Goal: Book appointment/travel/reservation

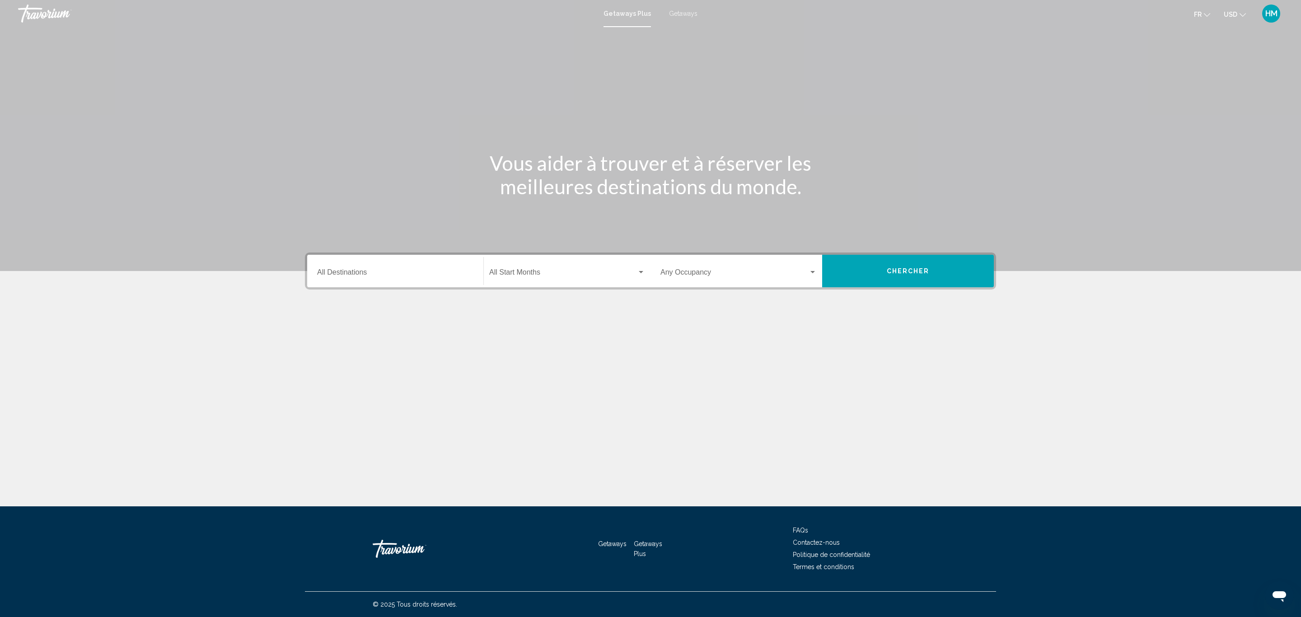
click at [356, 267] on div "Destination All Destinations" at bounding box center [395, 271] width 156 height 28
click at [686, 12] on span "Getaways" at bounding box center [683, 13] width 28 height 7
click at [373, 278] on input "Destination All Destinations" at bounding box center [395, 274] width 156 height 8
click at [347, 258] on div "Destination All Destinations" at bounding box center [395, 271] width 156 height 28
click at [347, 267] on div "Destination All Destinations" at bounding box center [395, 271] width 156 height 28
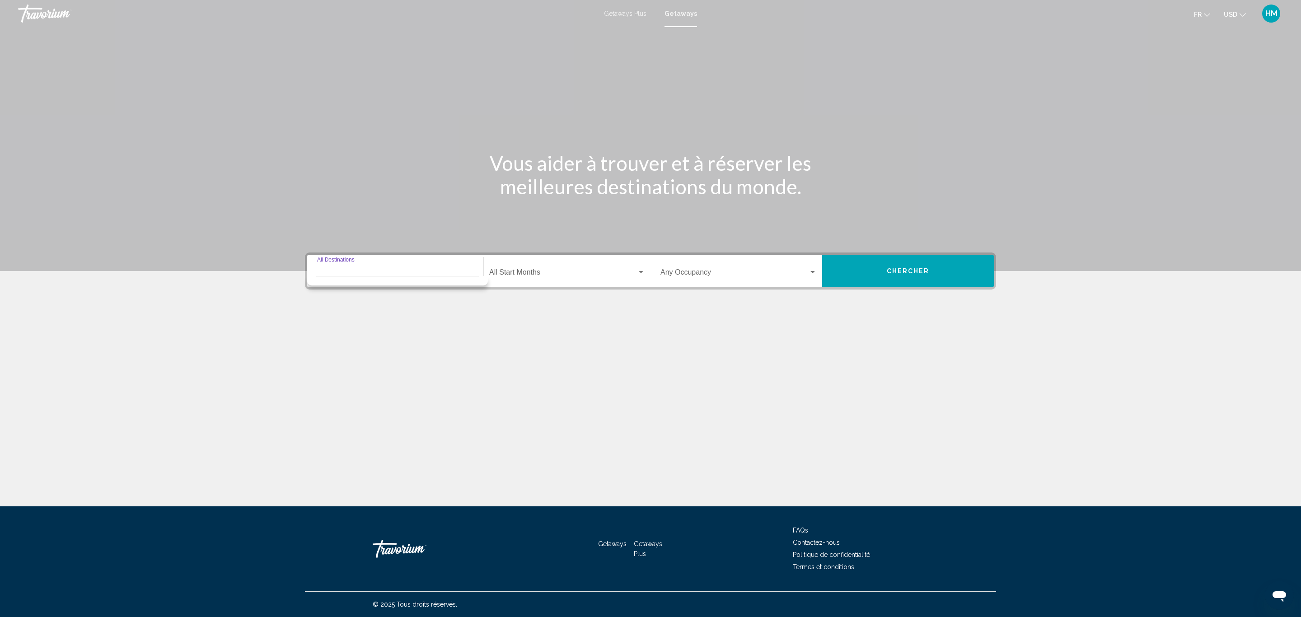
click at [343, 270] on input "Destination All Destinations" at bounding box center [395, 274] width 156 height 8
drag, startPoint x: 412, startPoint y: 377, endPoint x: 411, endPoint y: 382, distance: 5.6
click at [411, 367] on div "Vous aider à trouver et à réserver les meilleures destinations du monde. Destin…" at bounding box center [650, 266] width 1301 height 479
click at [372, 277] on input "Destination All Destinations" at bounding box center [395, 274] width 156 height 8
click at [675, 11] on span "Getaways" at bounding box center [681, 13] width 33 height 7
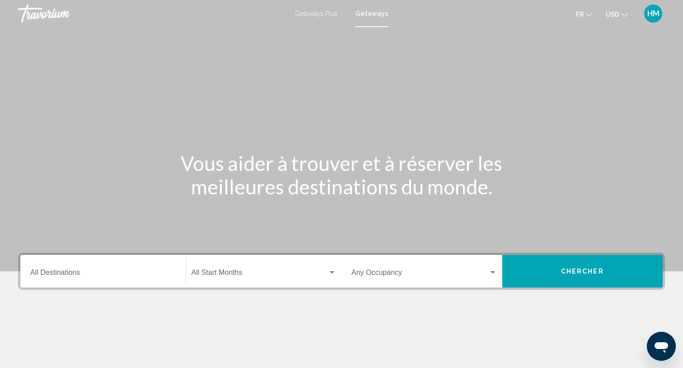
click at [75, 270] on input "Destination All Destinations" at bounding box center [102, 274] width 145 height 8
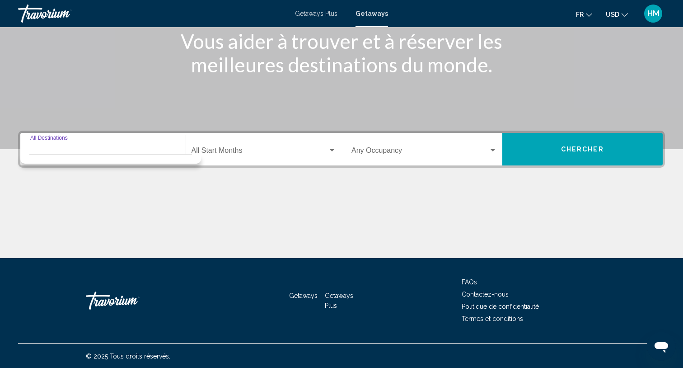
scroll to position [122, 0]
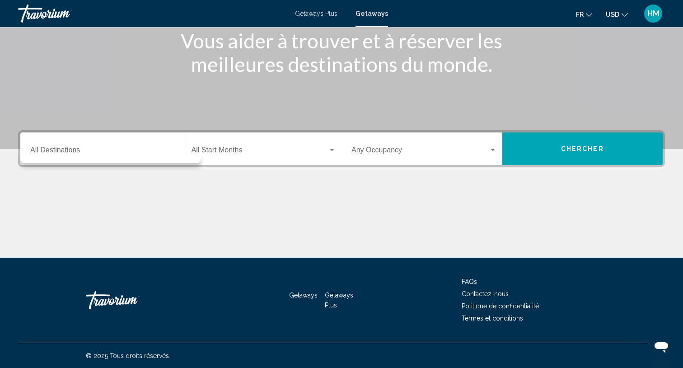
click at [88, 136] on div "Destination All Destinations" at bounding box center [102, 149] width 145 height 28
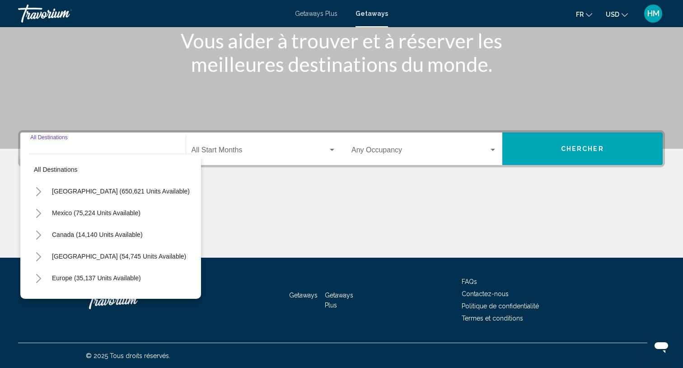
click at [39, 185] on button "Toggle United States (650,621 units available)" at bounding box center [38, 191] width 18 height 18
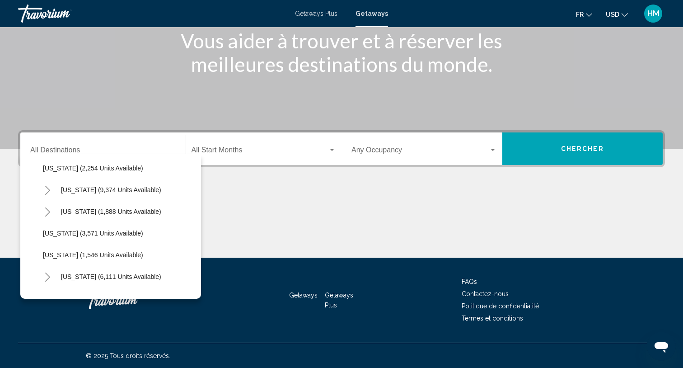
scroll to position [542, 0]
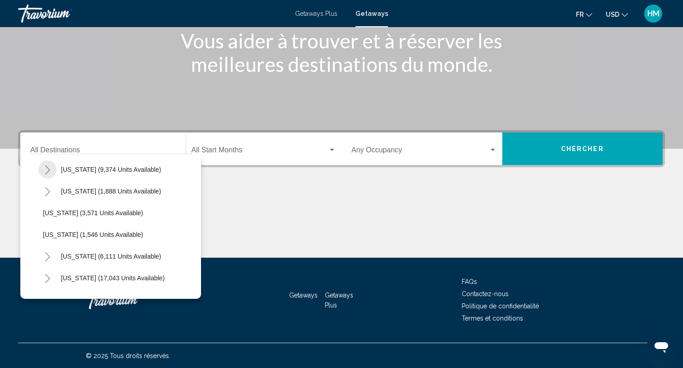
click at [45, 169] on icon "Toggle Nevada (9,374 units available)" at bounding box center [47, 169] width 7 height 9
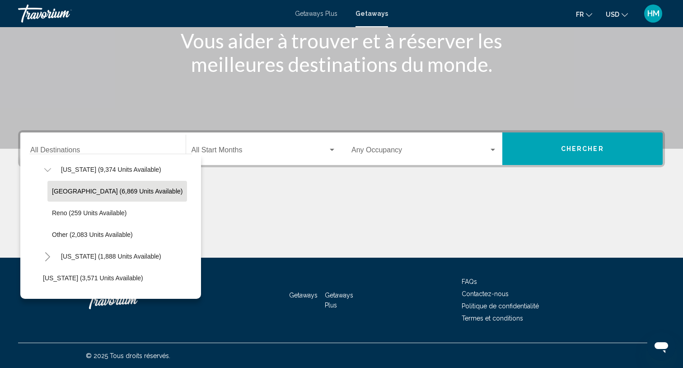
click at [60, 188] on span "[GEOGRAPHIC_DATA] (6,869 units available)" at bounding box center [117, 191] width 131 height 7
type input "**********"
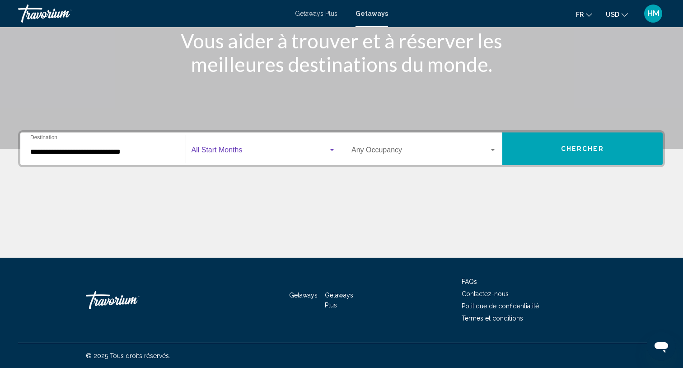
click at [224, 148] on span "Search widget" at bounding box center [260, 152] width 137 height 8
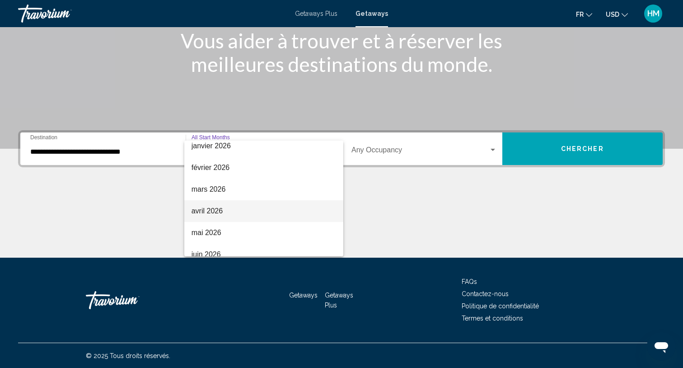
scroll to position [68, 0]
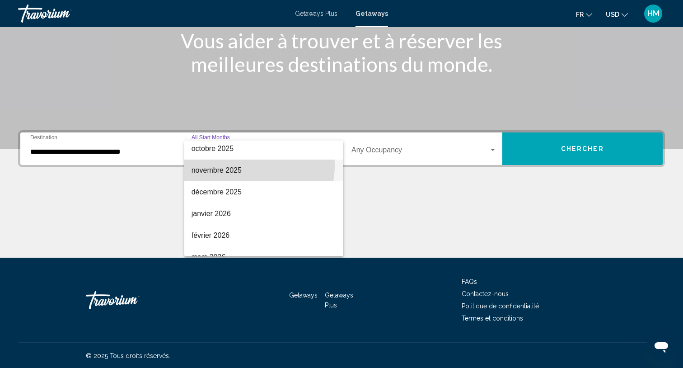
click at [248, 165] on span "novembre 2025" at bounding box center [264, 170] width 145 height 22
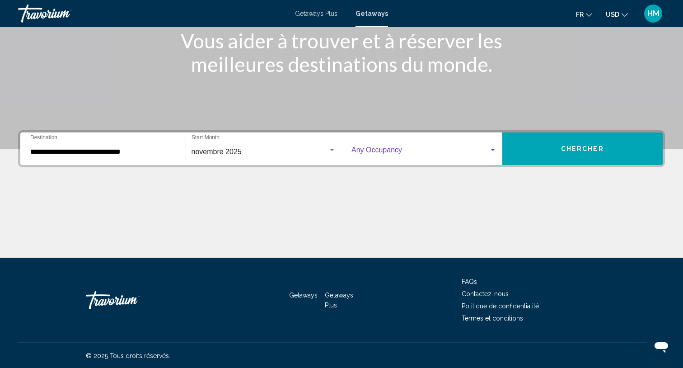
click at [373, 153] on span "Search widget" at bounding box center [420, 152] width 137 height 8
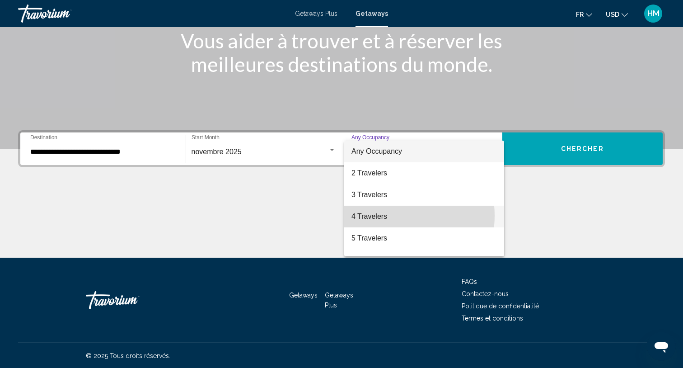
click at [392, 216] on span "4 Travelers" at bounding box center [424, 217] width 145 height 22
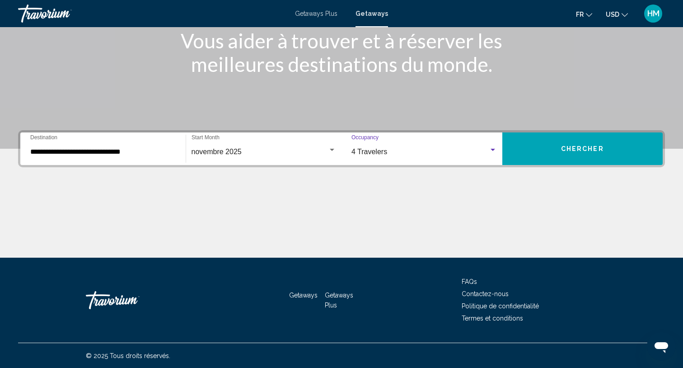
click at [585, 155] on button "Chercher" at bounding box center [582, 148] width 161 height 33
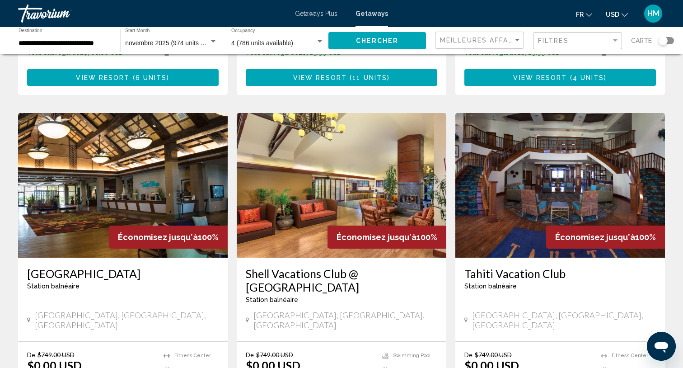
scroll to position [1017, 0]
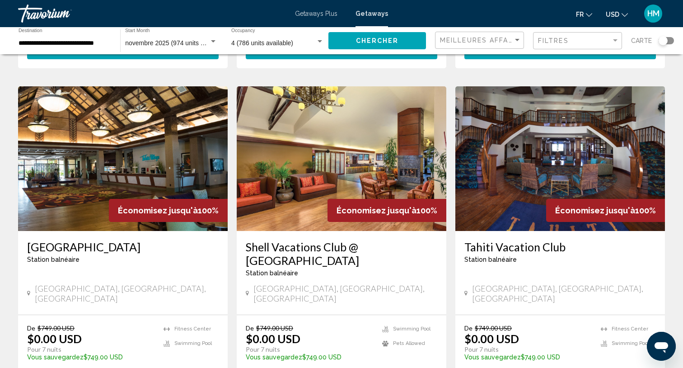
click at [78, 240] on h3 "[GEOGRAPHIC_DATA]" at bounding box center [123, 247] width 192 height 14
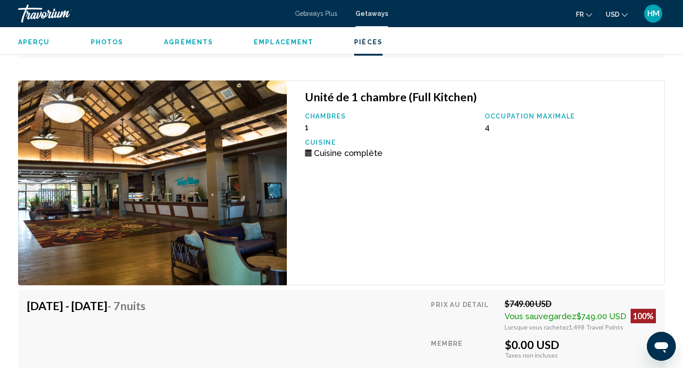
scroll to position [3050, 0]
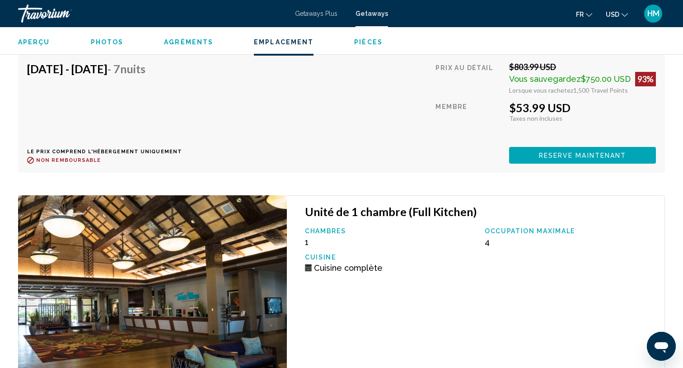
scroll to position [2847, 0]
